Goal: Task Accomplishment & Management: Manage account settings

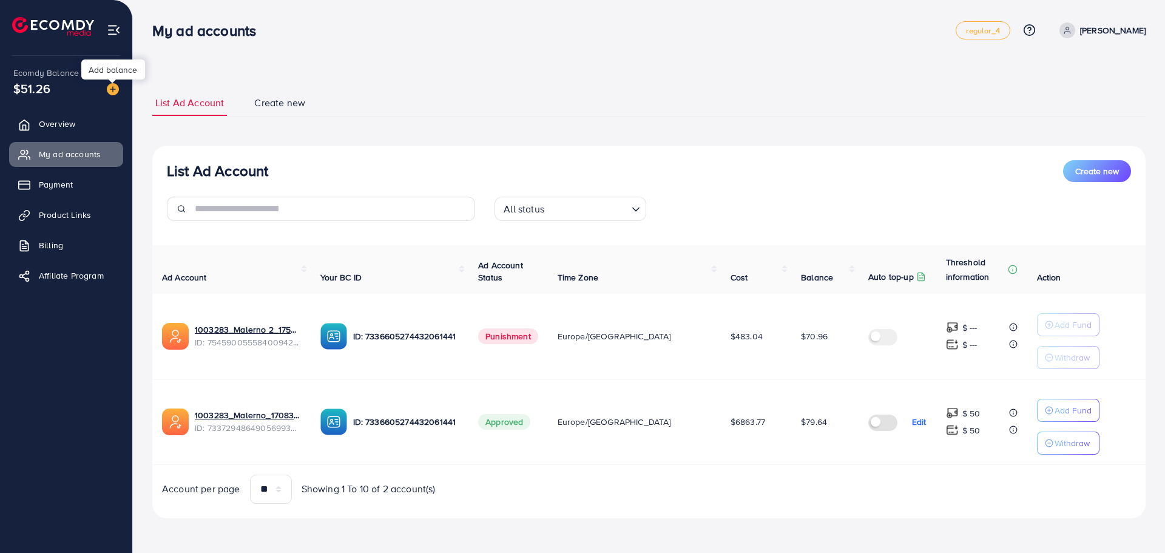
click at [110, 86] on img at bounding box center [113, 89] width 12 height 12
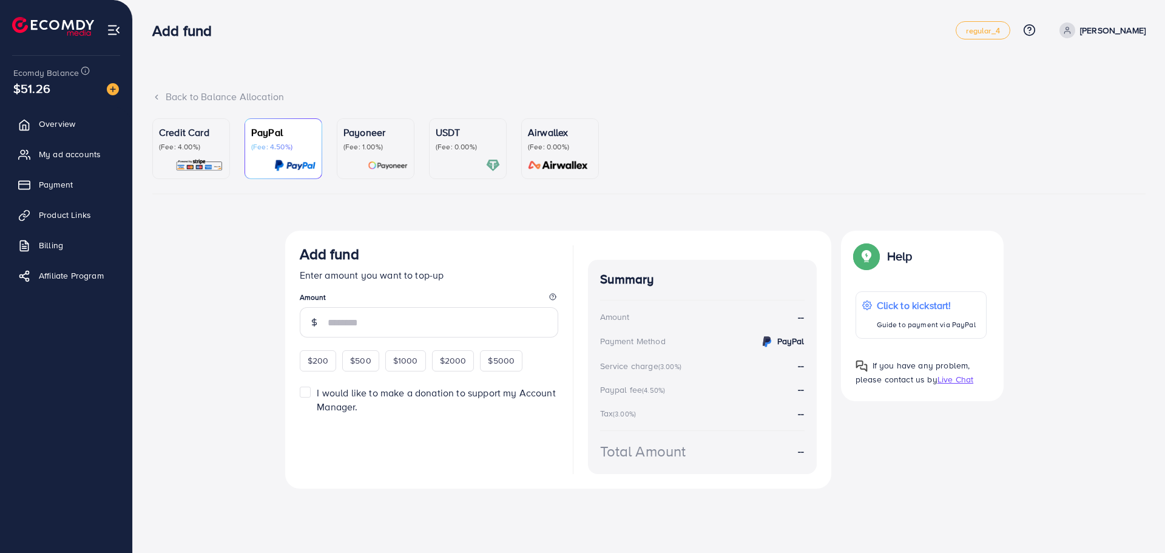
click at [195, 147] on p "(Fee: 4.00%)" at bounding box center [191, 147] width 64 height 10
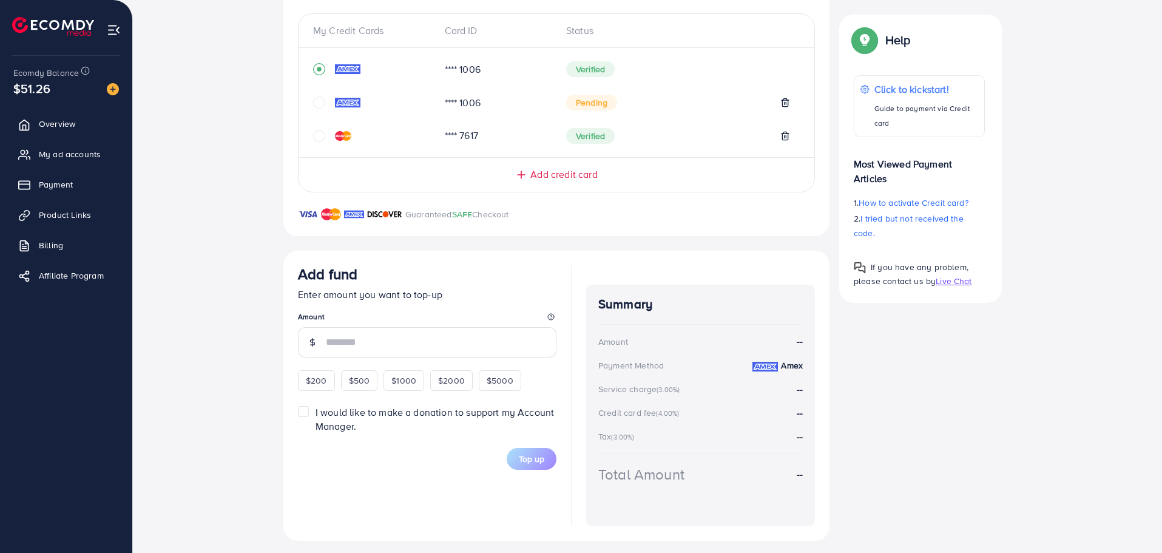
scroll to position [269, 0]
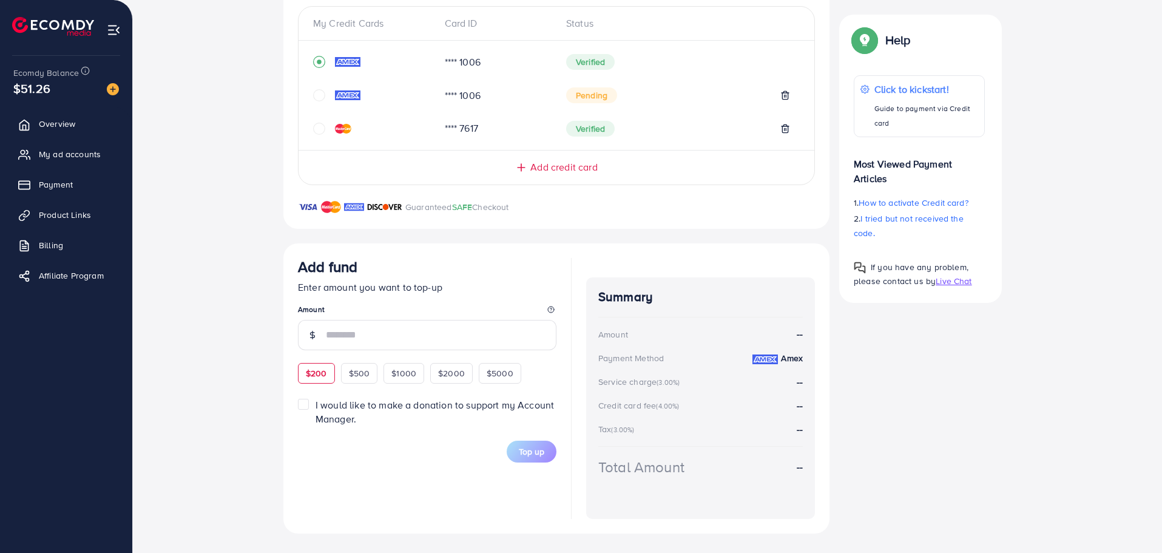
click at [311, 373] on span "$200" at bounding box center [316, 373] width 21 height 12
type input "***"
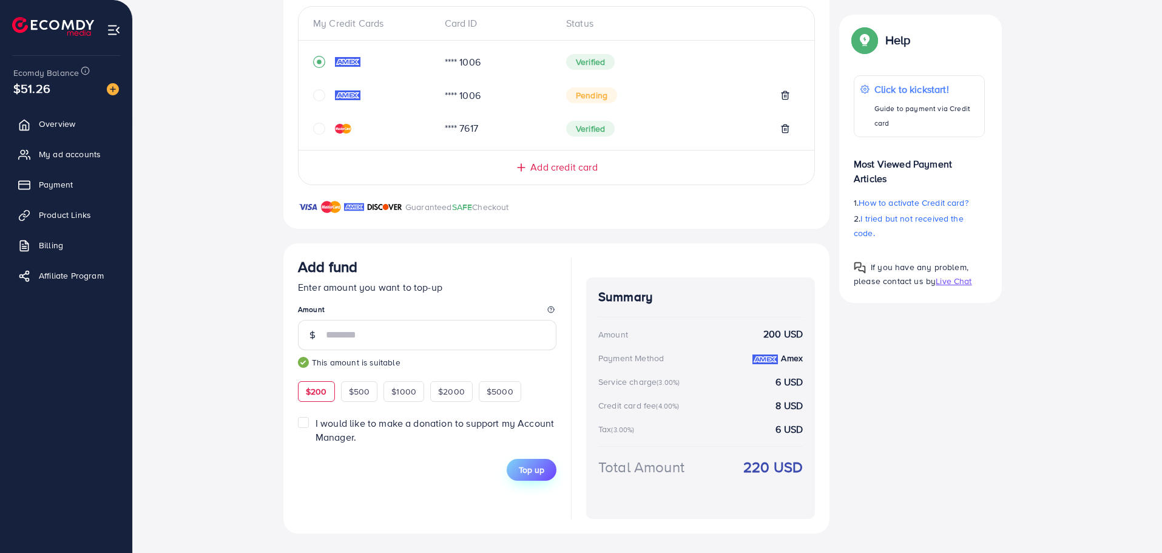
click at [538, 472] on span "Top up" at bounding box center [531, 470] width 25 height 12
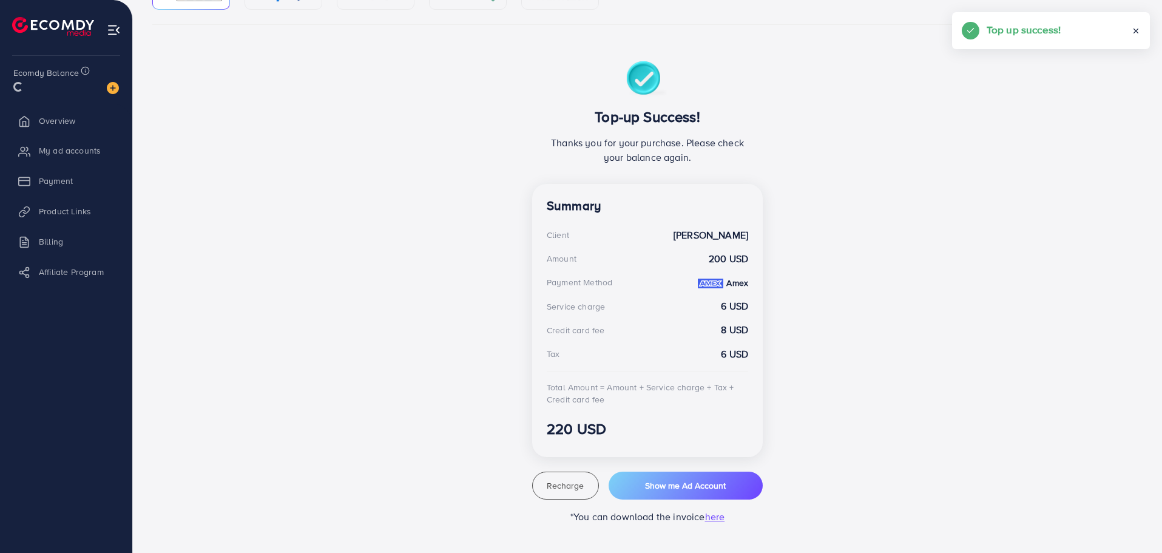
scroll to position [169, 0]
click at [711, 488] on span "Show me Ad Account" at bounding box center [685, 485] width 81 height 12
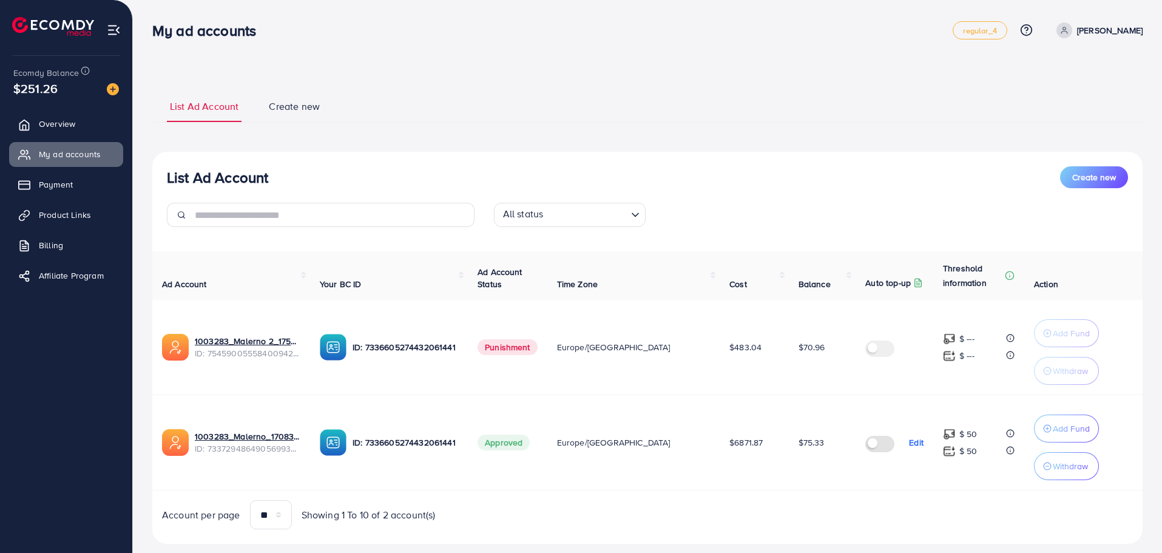
click at [581, 53] on div "List Ad Account Create new List Ad Account Create new All status Loading... Ad …" at bounding box center [647, 289] width 1029 height 578
